Goal: Transaction & Acquisition: Purchase product/service

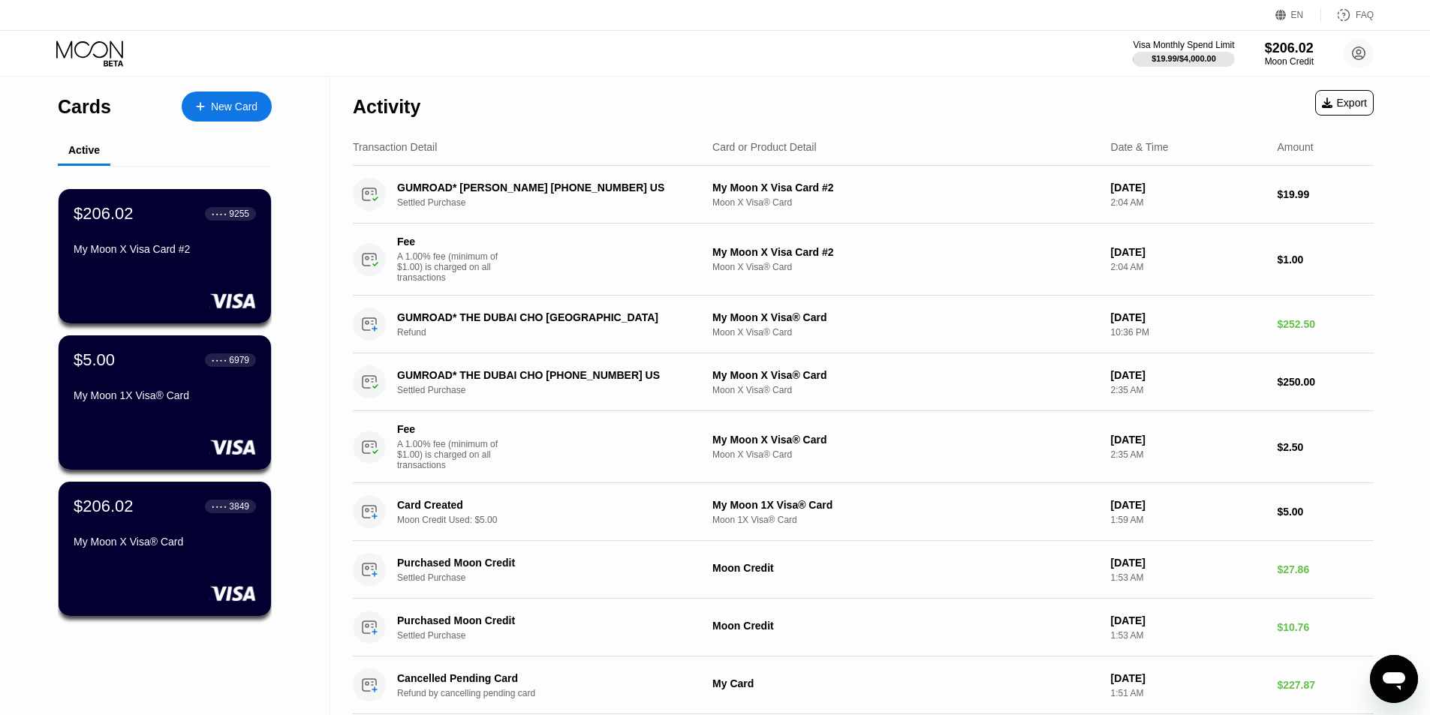
click at [227, 105] on div "New Card" at bounding box center [234, 107] width 47 height 13
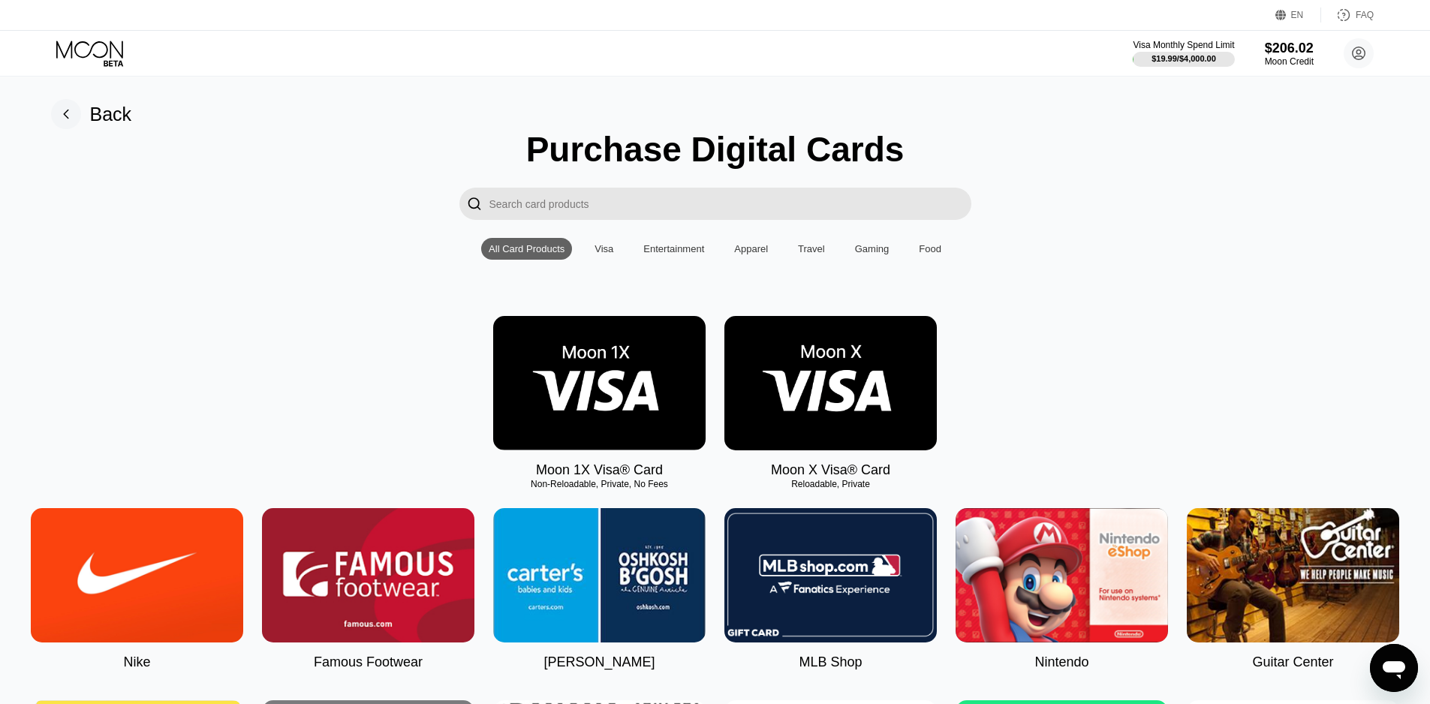
click at [697, 394] on img at bounding box center [830, 383] width 212 height 134
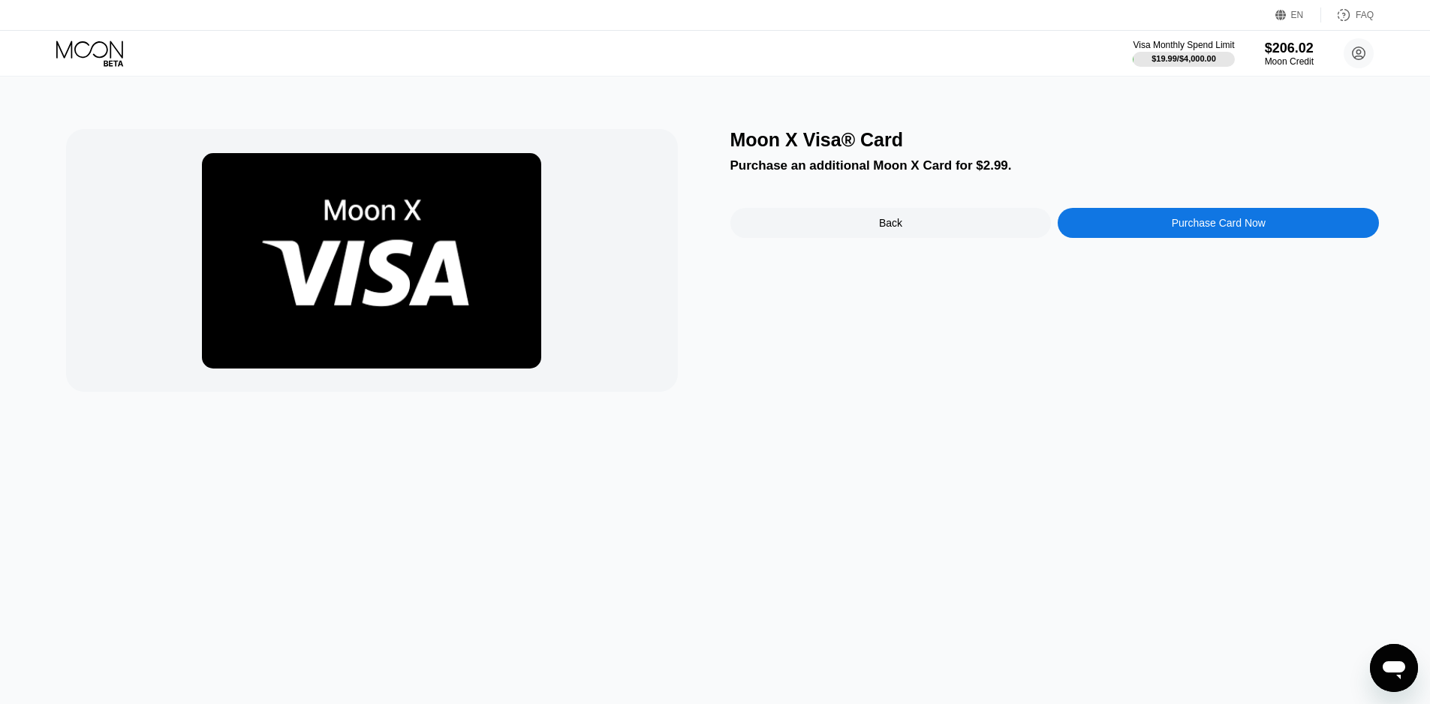
click at [697, 227] on div "Purchase Card Now" at bounding box center [1218, 223] width 321 height 30
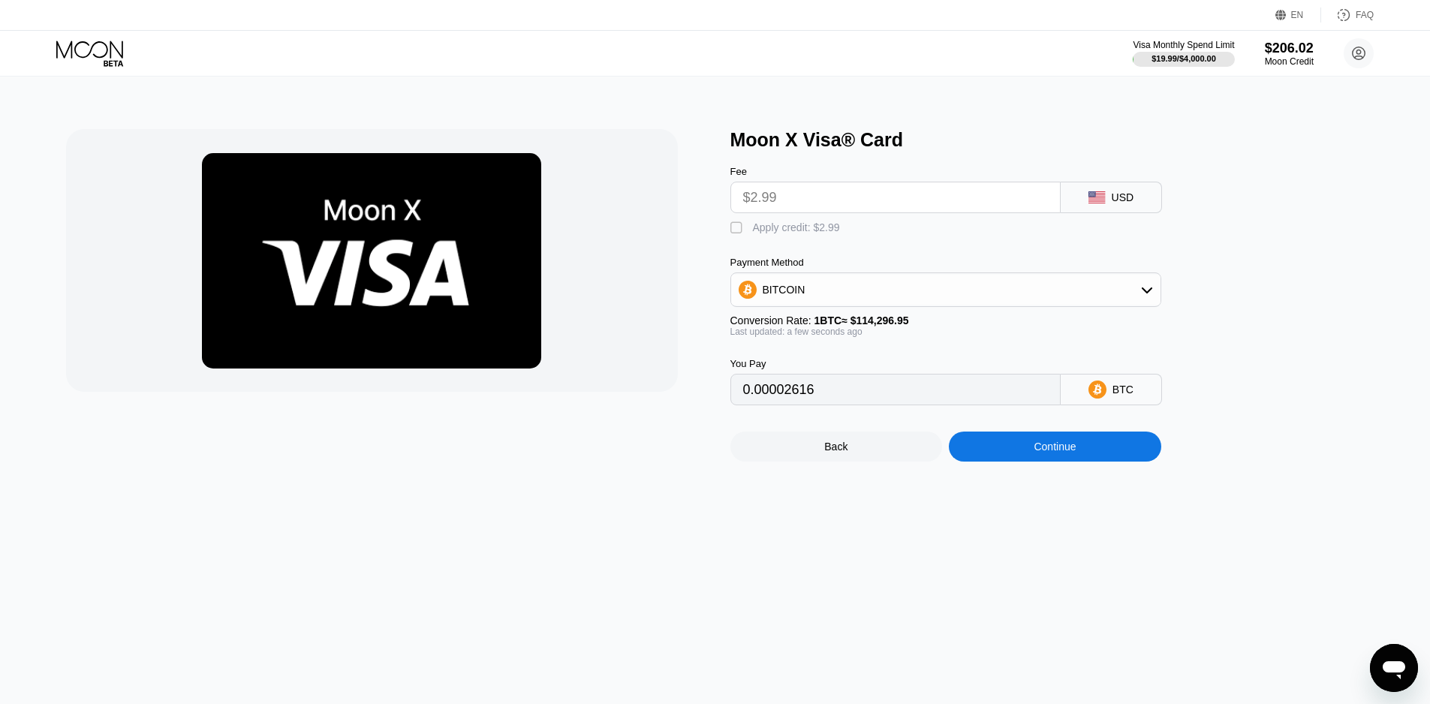
click at [697, 233] on div "Apply credit: $2.99" at bounding box center [796, 227] width 87 height 12
type input "0"
click at [697, 447] on div "Continue" at bounding box center [1055, 447] width 212 height 30
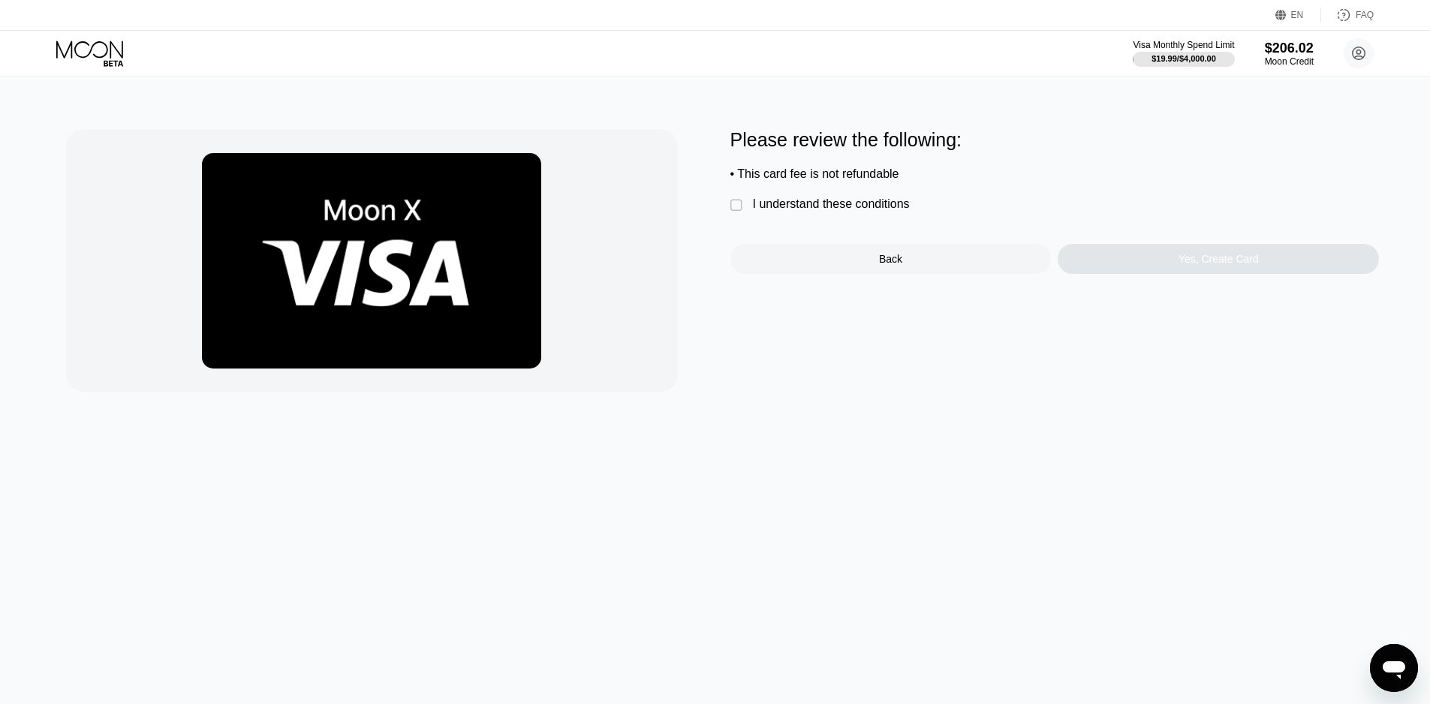
click at [697, 211] on div "I understand these conditions" at bounding box center [831, 204] width 157 height 14
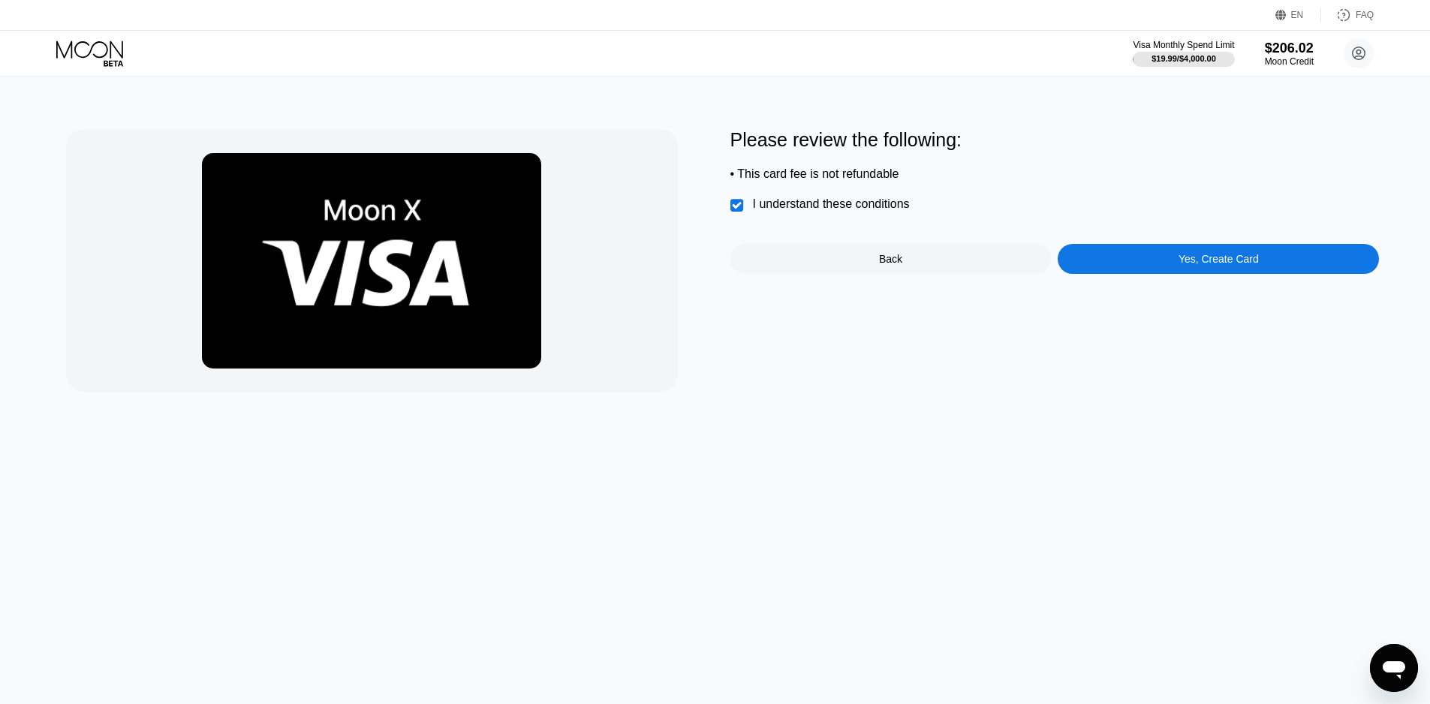
click at [697, 287] on div "Please review the following: • This card fee is not refundable  I understand t…" at bounding box center [1054, 260] width 649 height 263
click at [697, 274] on div "Yes, Create Card" at bounding box center [1218, 259] width 321 height 30
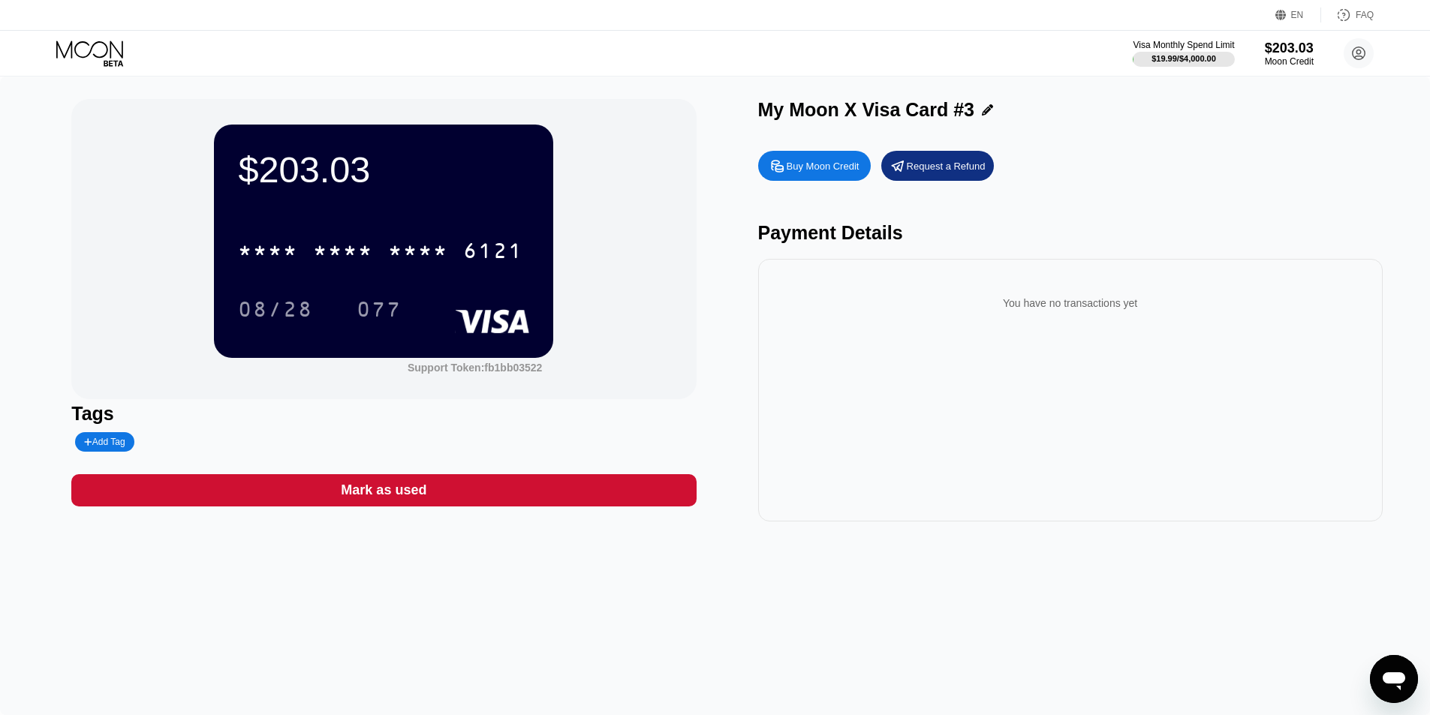
click at [428, 275] on div "* * * * * * * * * * * * 6121 08/28 077" at bounding box center [383, 265] width 291 height 89
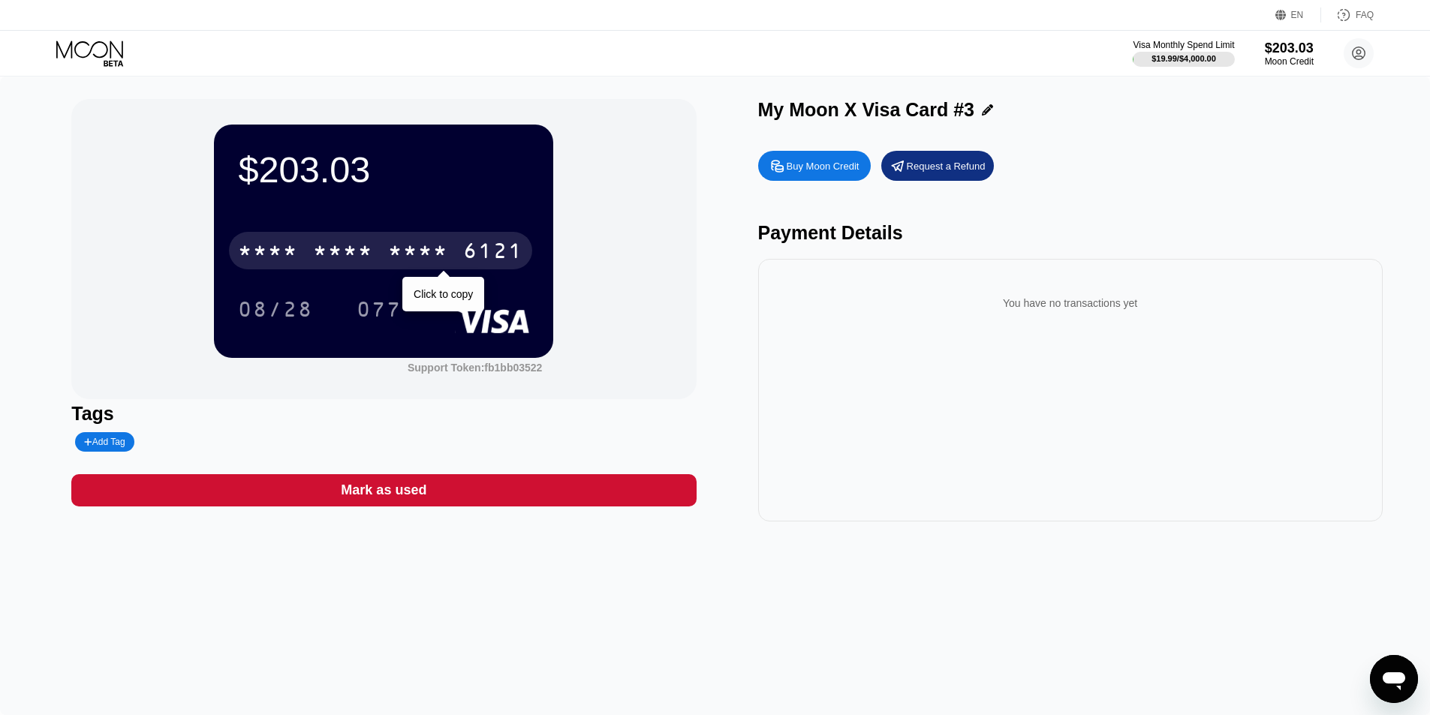
click at [431, 263] on div "* * * *" at bounding box center [418, 253] width 60 height 24
